Goal: Transaction & Acquisition: Purchase product/service

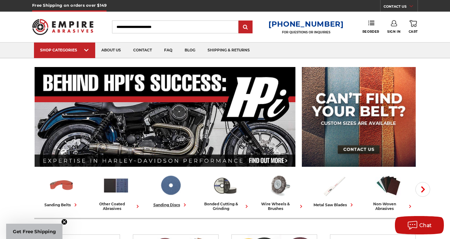
click at [171, 186] on img at bounding box center [170, 185] width 27 height 26
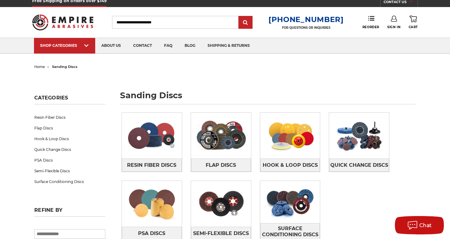
scroll to position [6, 0]
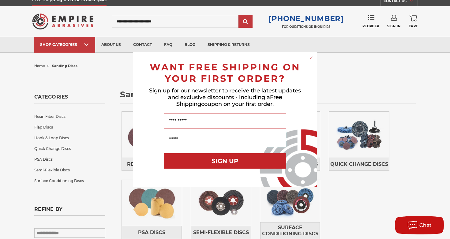
click at [311, 57] on circle "Close dialog" at bounding box center [312, 58] width 6 height 6
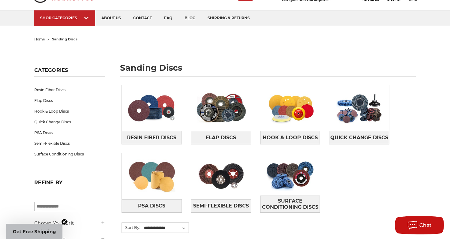
scroll to position [32, 0]
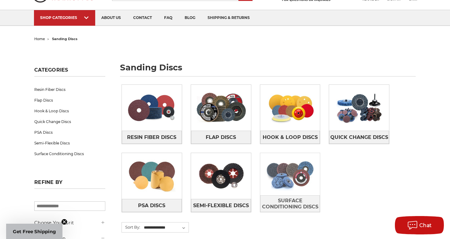
click at [290, 176] on img at bounding box center [290, 174] width 60 height 42
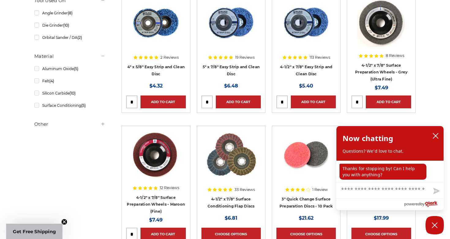
scroll to position [181, 0]
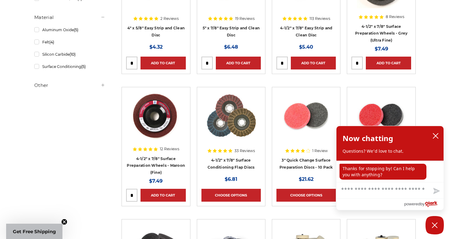
click at [301, 111] on img at bounding box center [306, 116] width 49 height 49
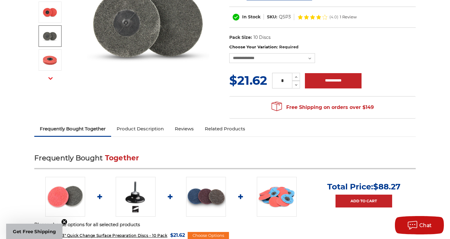
scroll to position [104, 0]
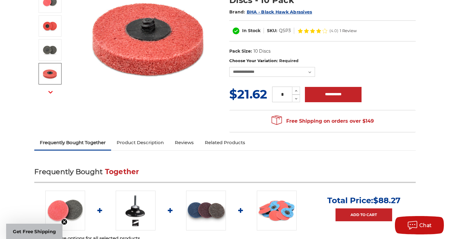
click at [50, 93] on use "button" at bounding box center [50, 92] width 4 height 2
click at [48, 90] on icon "button" at bounding box center [50, 92] width 4 height 4
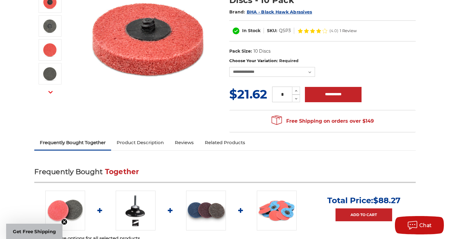
click at [48, 90] on icon "button" at bounding box center [50, 92] width 4 height 4
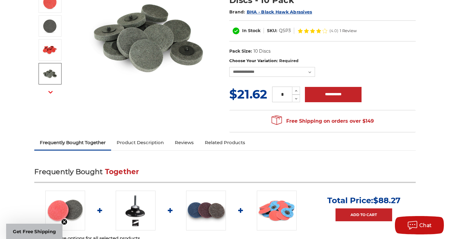
click at [53, 92] on button "Next" at bounding box center [50, 92] width 15 height 13
click at [53, 90] on button "Next" at bounding box center [50, 92] width 15 height 13
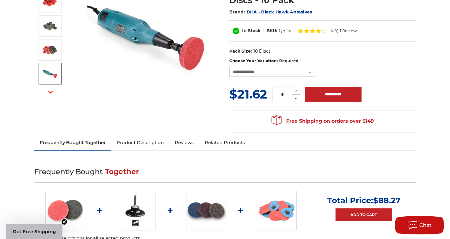
click at [50, 73] on img at bounding box center [49, 73] width 15 height 15
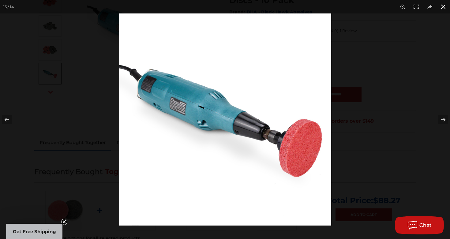
click at [443, 7] on button at bounding box center [443, 6] width 13 height 13
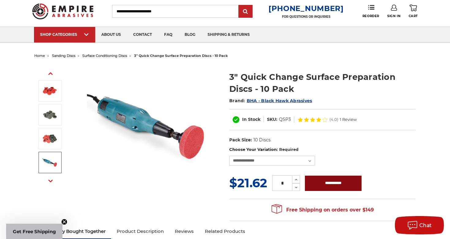
scroll to position [15, 0]
